Goal: Go to known website: Go to known website

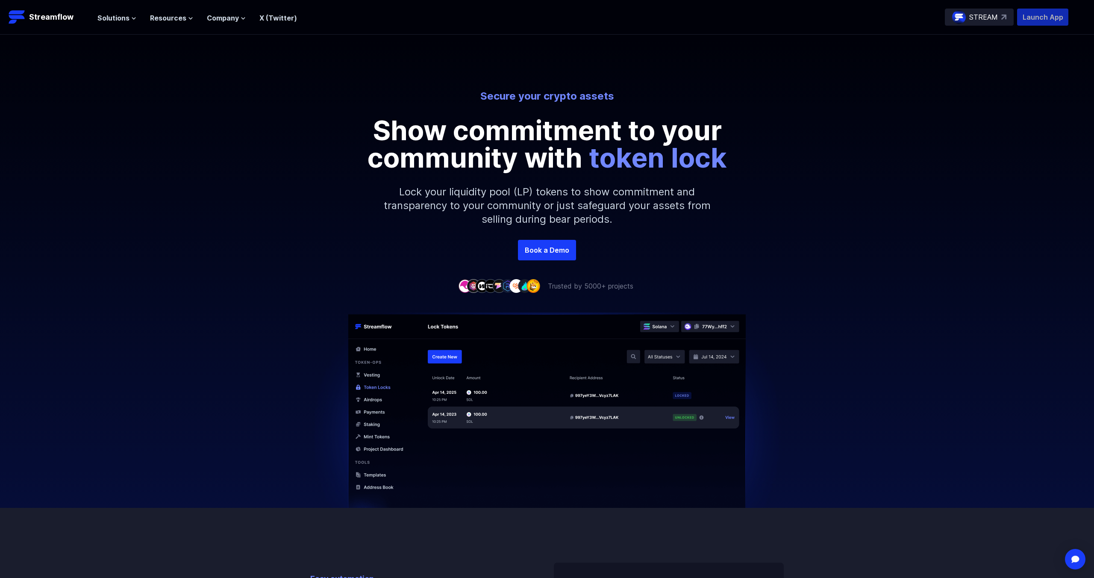
click at [1037, 12] on p "Launch App" at bounding box center [1042, 17] width 51 height 17
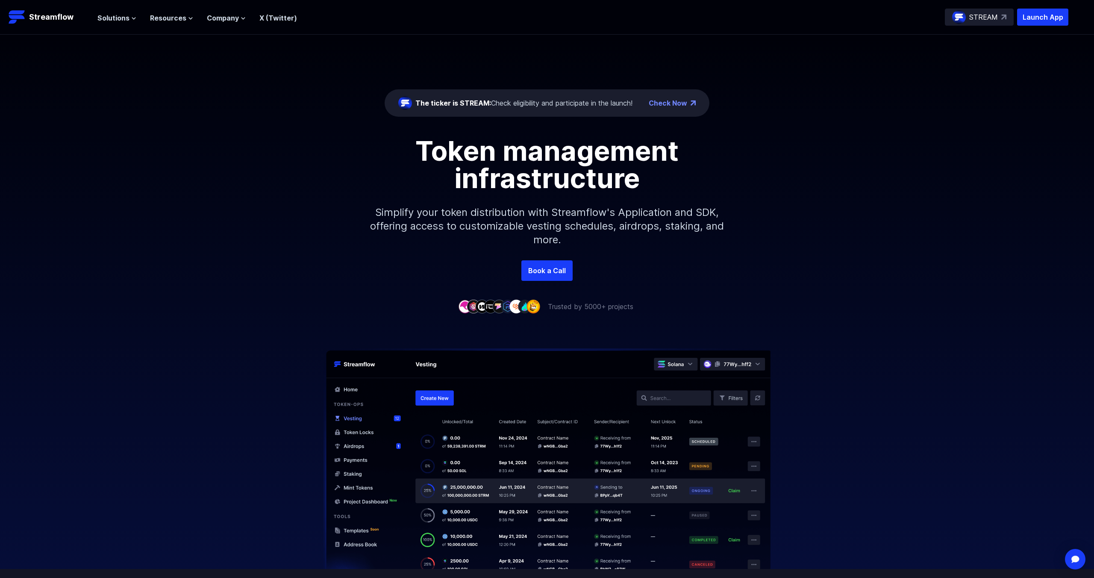
click at [998, 20] on p "STREAM" at bounding box center [983, 17] width 29 height 10
click at [1057, 12] on p "Launch App" at bounding box center [1042, 17] width 51 height 17
